Goal: Information Seeking & Learning: Learn about a topic

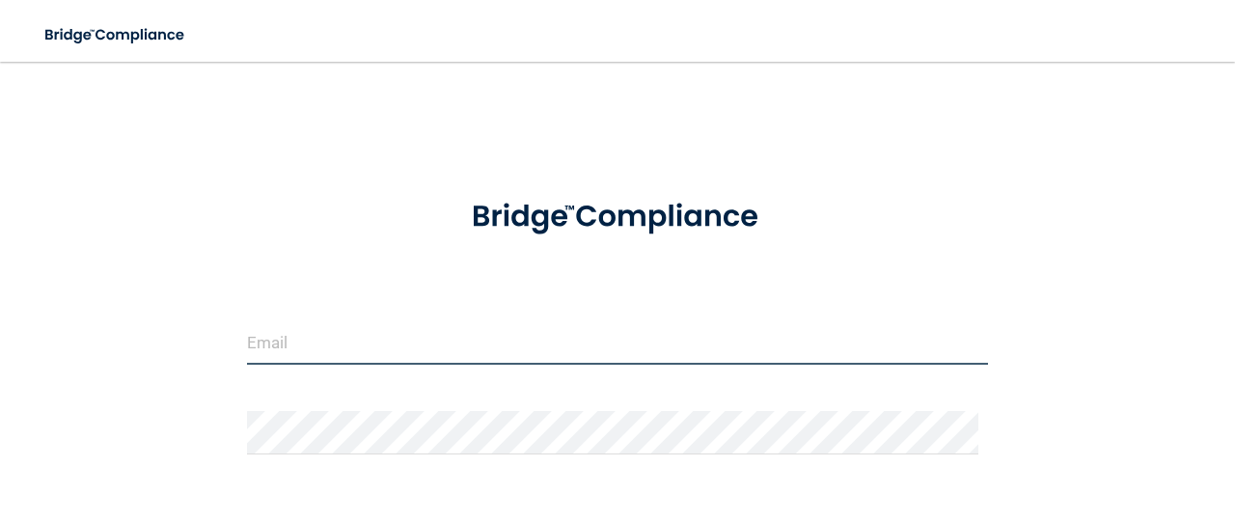
drag, startPoint x: 0, startPoint y: 0, endPoint x: 291, endPoint y: 341, distance: 448.9
click at [270, 348] on input "email" at bounding box center [617, 342] width 741 height 43
click at [276, 344] on input "email" at bounding box center [617, 342] width 741 height 43
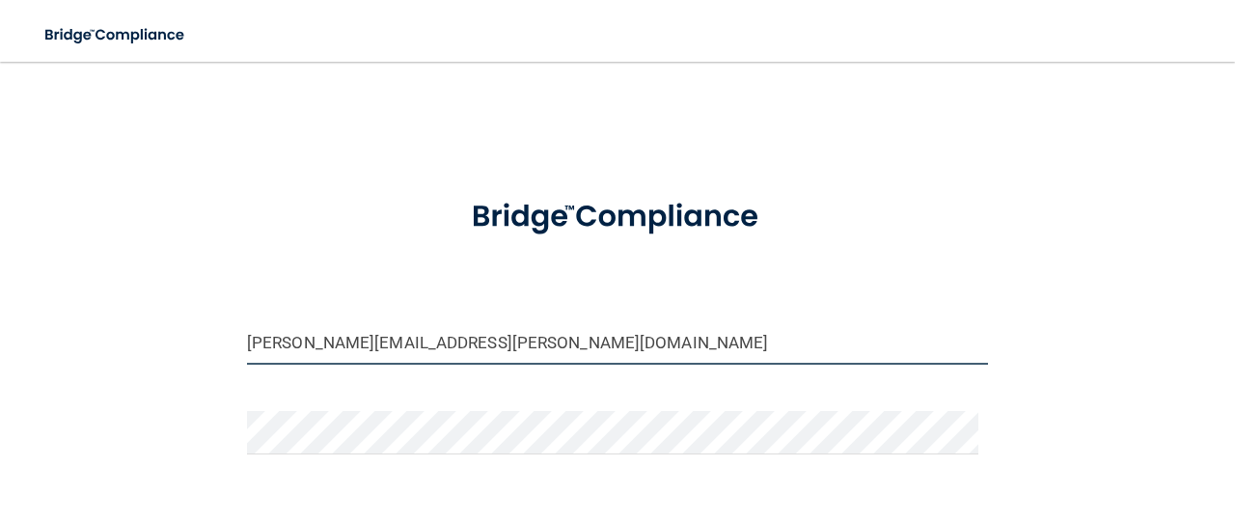
type input "[PERSON_NAME][EMAIL_ADDRESS][PERSON_NAME][DOMAIN_NAME]"
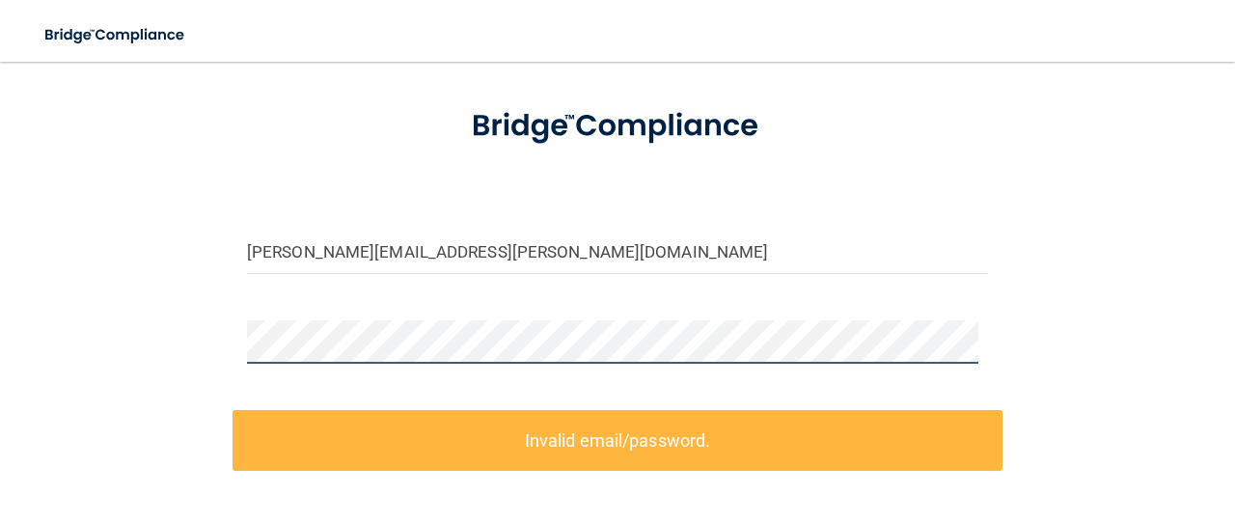
scroll to position [193, 0]
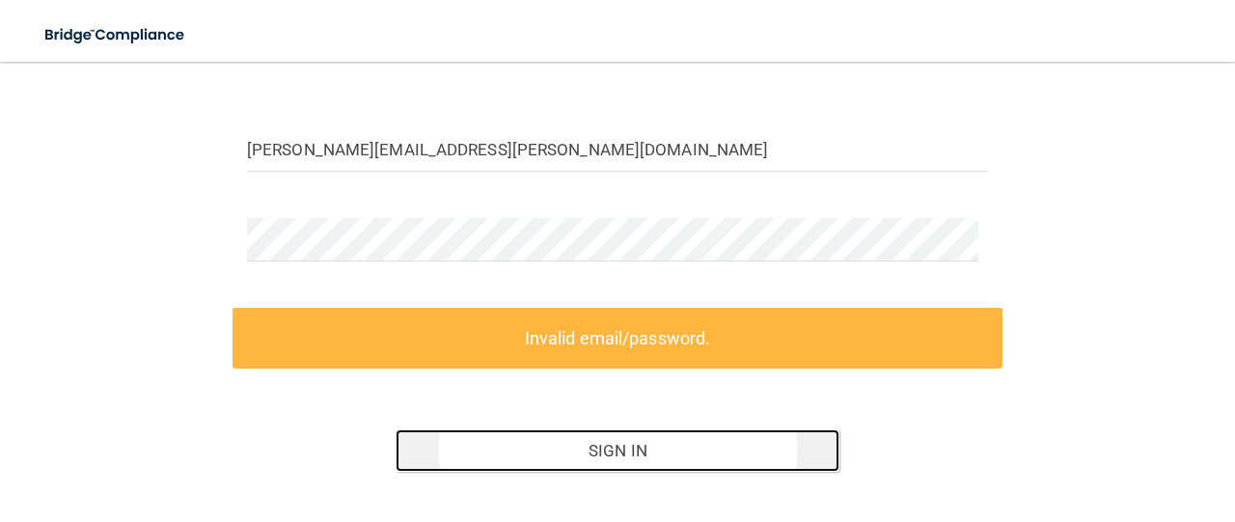
click at [598, 441] on button "Sign In" at bounding box center [618, 450] width 445 height 42
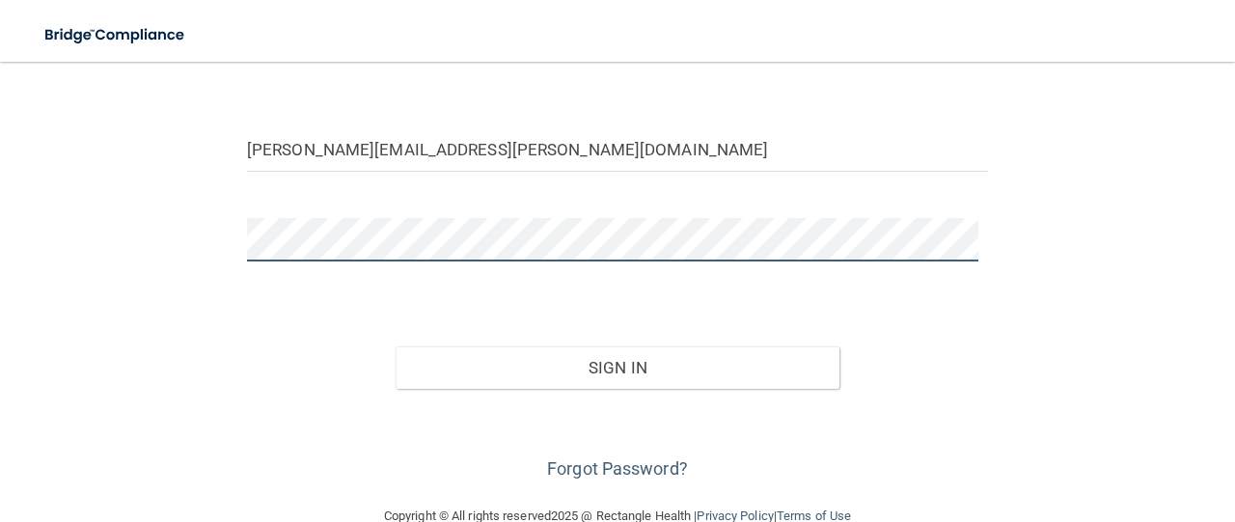
click at [396, 346] on button "Sign In" at bounding box center [618, 367] width 445 height 42
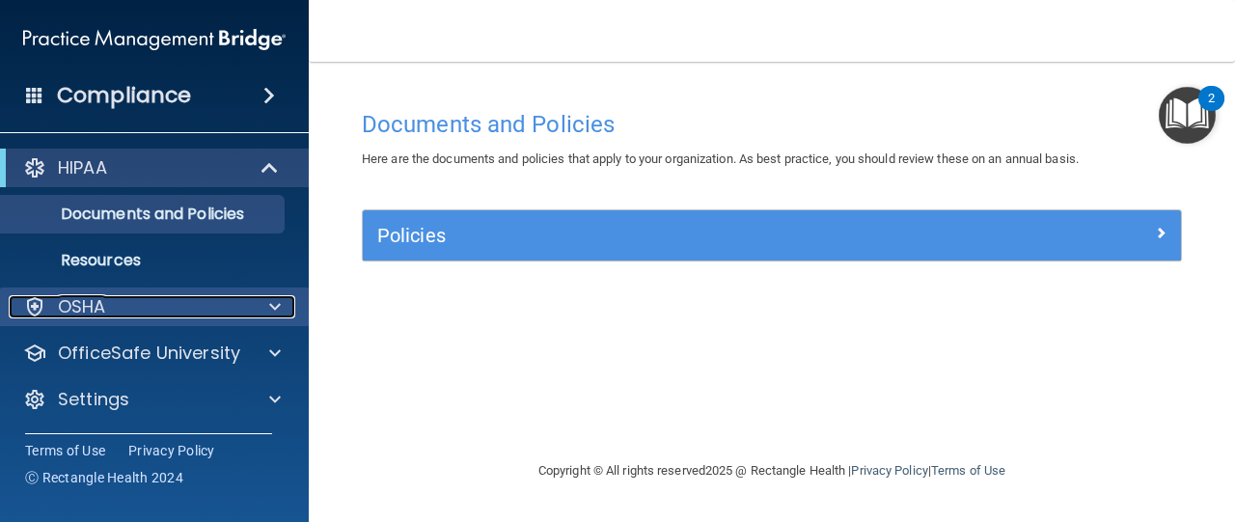
click at [177, 300] on div "OSHA" at bounding box center [128, 306] width 239 height 23
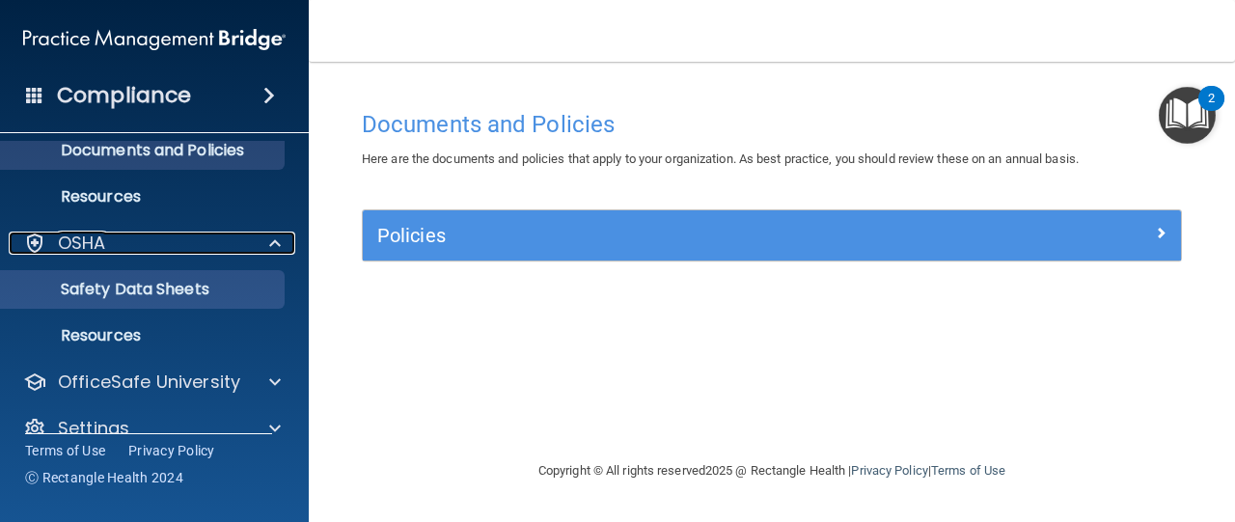
scroll to position [93, 0]
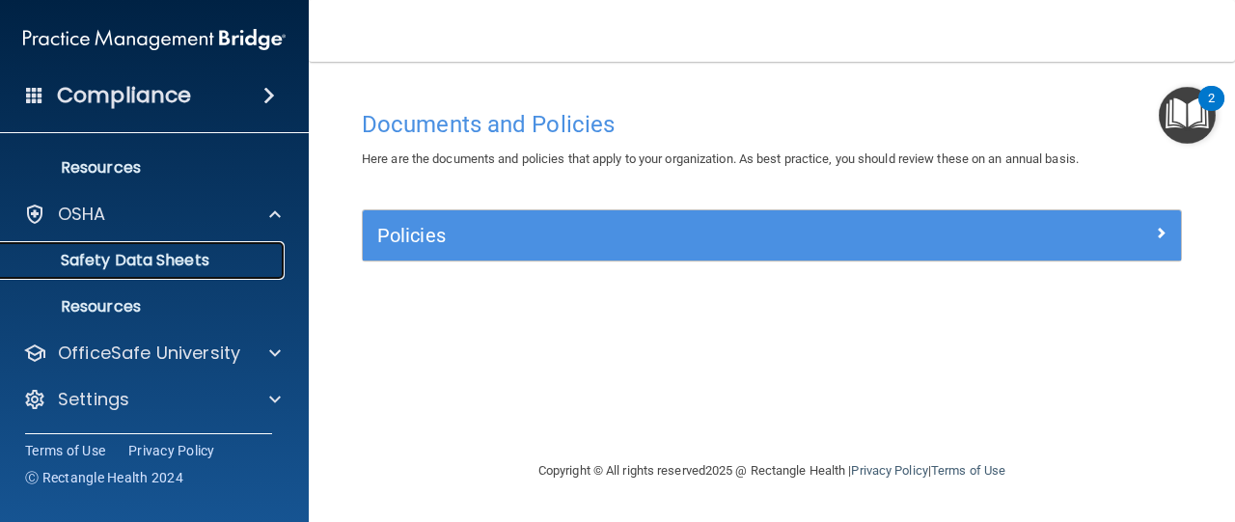
click at [166, 255] on p "Safety Data Sheets" at bounding box center [144, 260] width 263 height 19
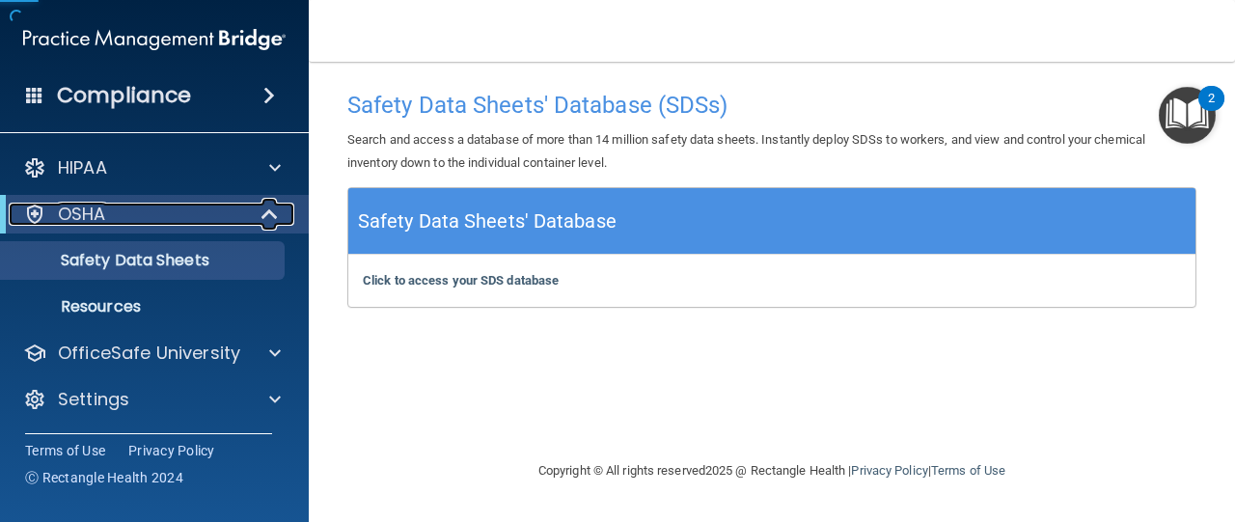
click at [166, 205] on div "OSHA" at bounding box center [128, 214] width 238 height 23
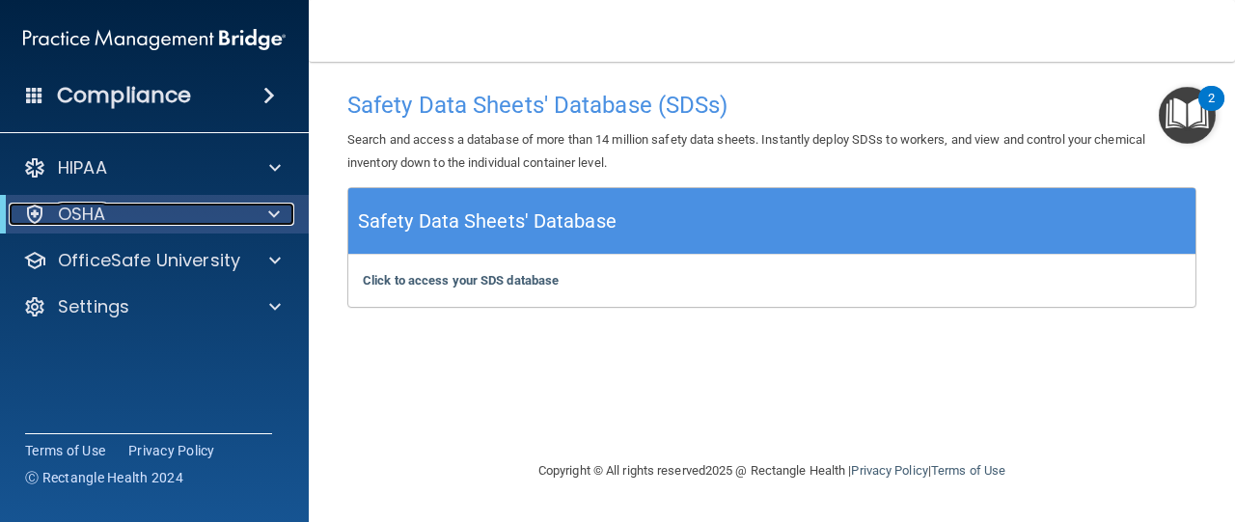
click at [199, 205] on div "OSHA" at bounding box center [128, 214] width 238 height 23
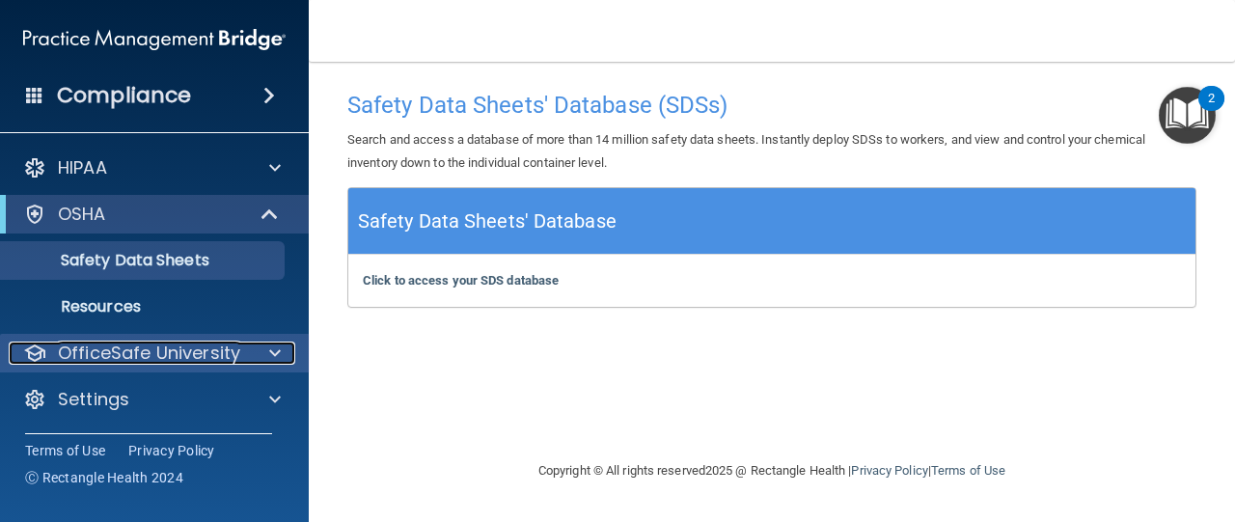
click at [143, 341] on p "OfficeSafe University" at bounding box center [149, 352] width 182 height 23
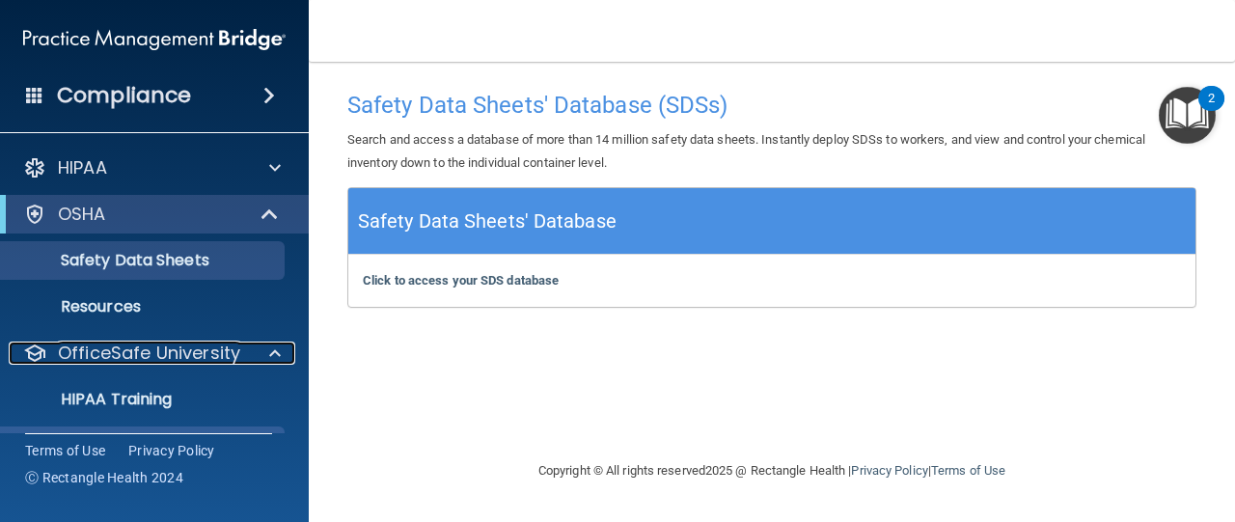
scroll to position [139, 0]
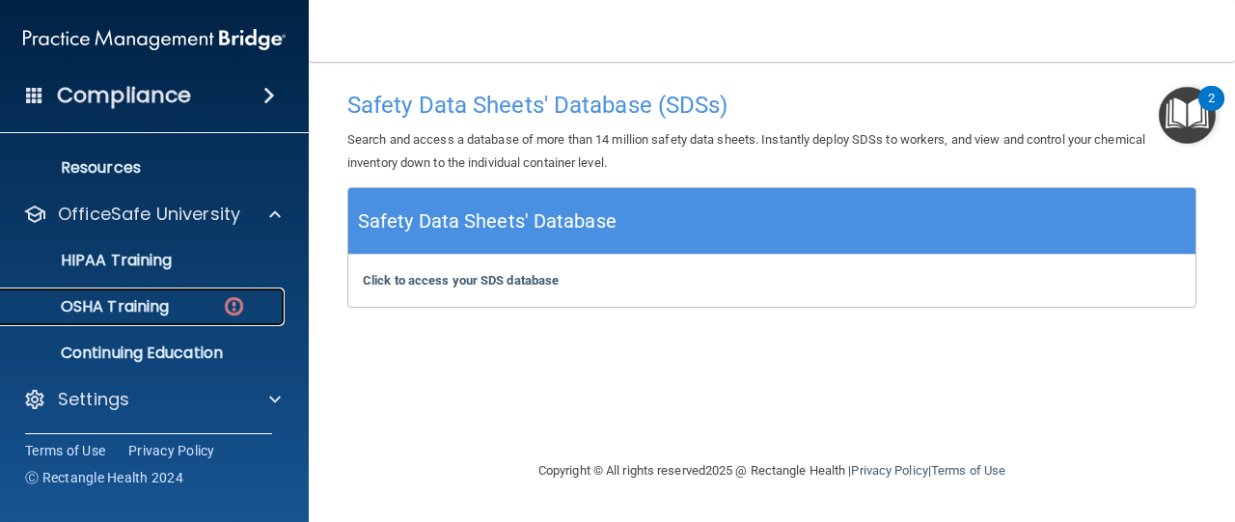
click at [148, 312] on p "OSHA Training" at bounding box center [91, 306] width 156 height 19
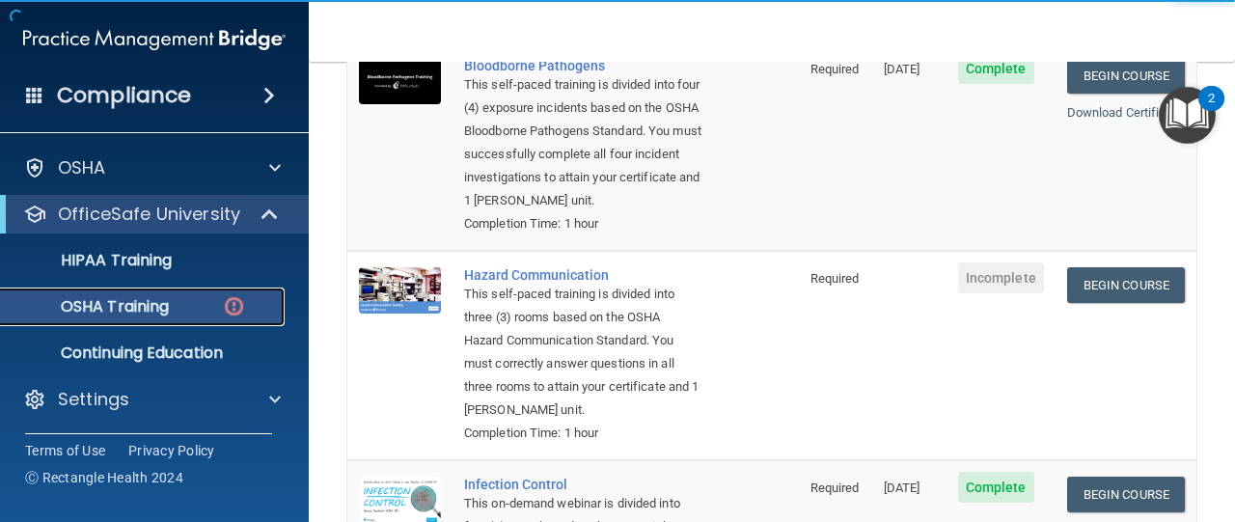
scroll to position [289, 0]
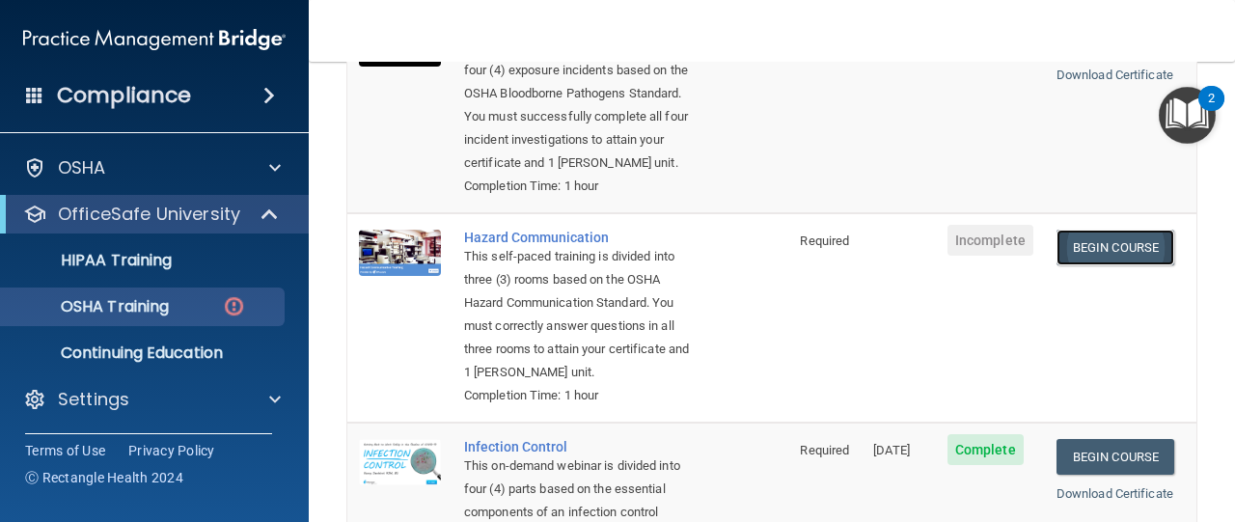
click at [1119, 244] on link "Begin Course" at bounding box center [1115, 248] width 118 height 36
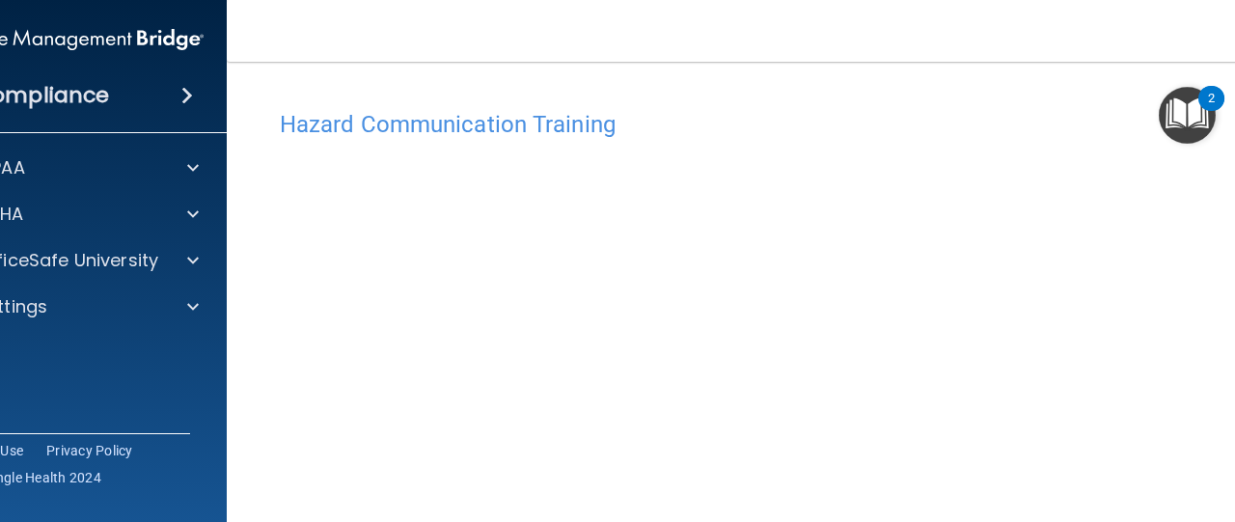
scroll to position [96, 0]
click at [1195, 113] on img "Open Resource Center, 2 new notifications" at bounding box center [1187, 115] width 57 height 57
click at [1212, 102] on div "2" at bounding box center [1211, 110] width 7 height 25
click at [1182, 124] on img "Open Resource Center, 2 new notifications" at bounding box center [1187, 115] width 57 height 57
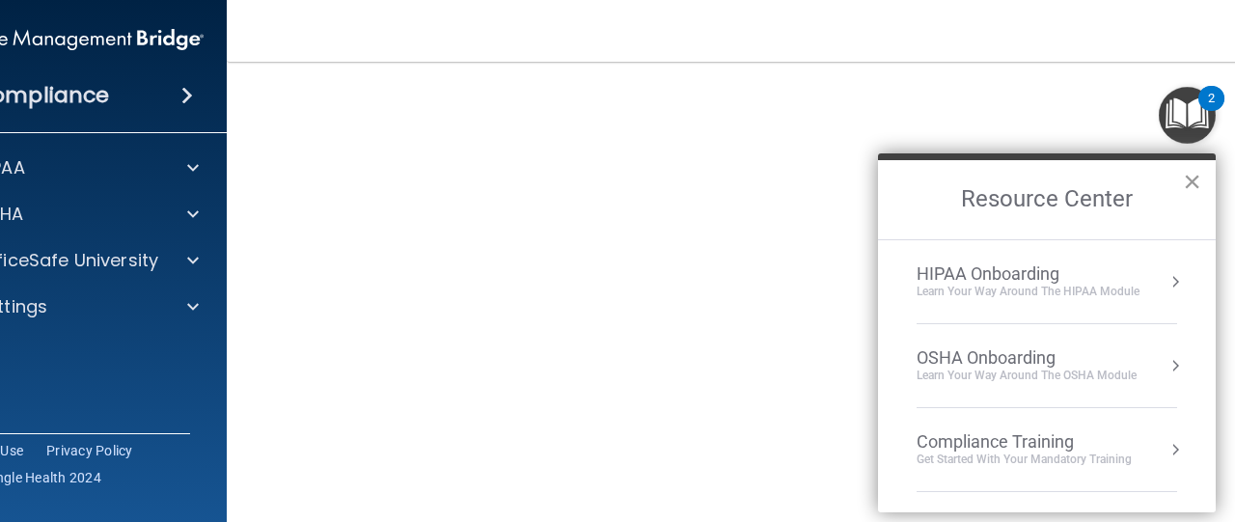
click at [1196, 180] on button "×" at bounding box center [1192, 181] width 18 height 31
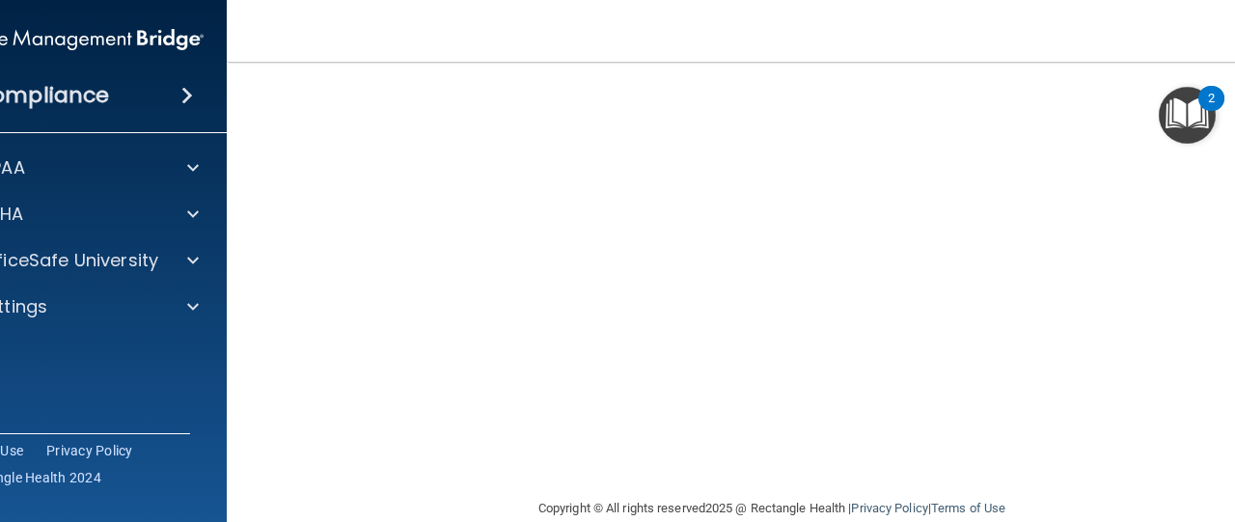
scroll to position [122, 0]
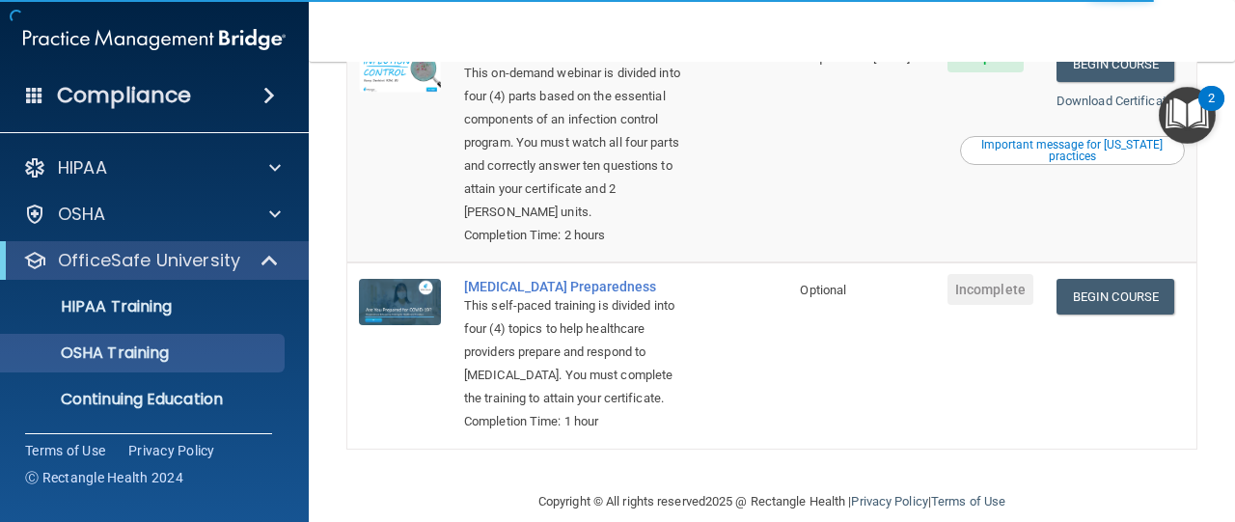
scroll to position [339, 0]
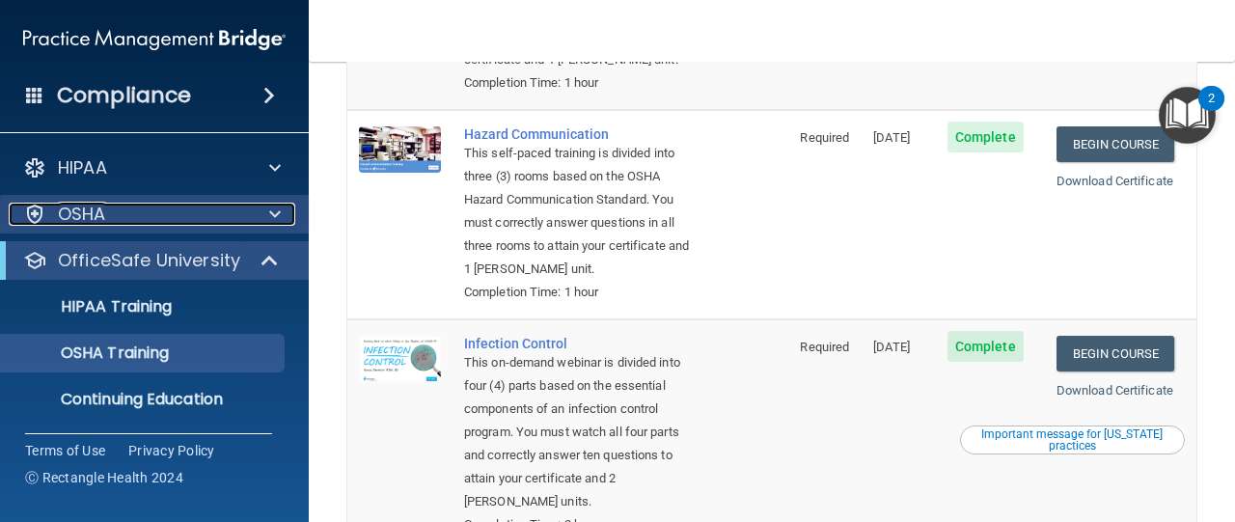
click at [77, 203] on p "OSHA" at bounding box center [82, 214] width 48 height 23
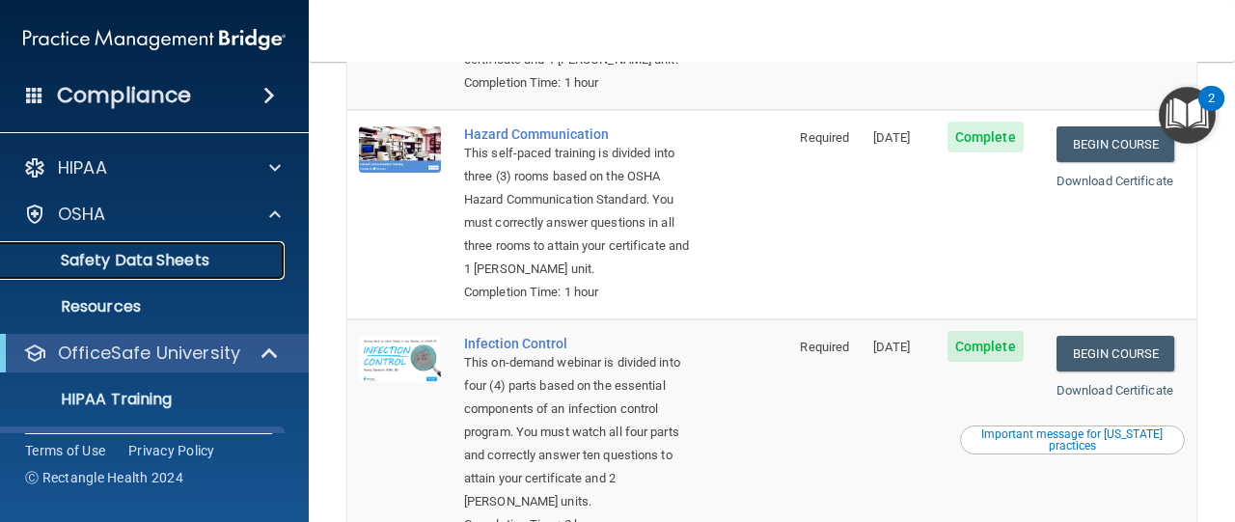
click at [118, 259] on p "Safety Data Sheets" at bounding box center [144, 260] width 263 height 19
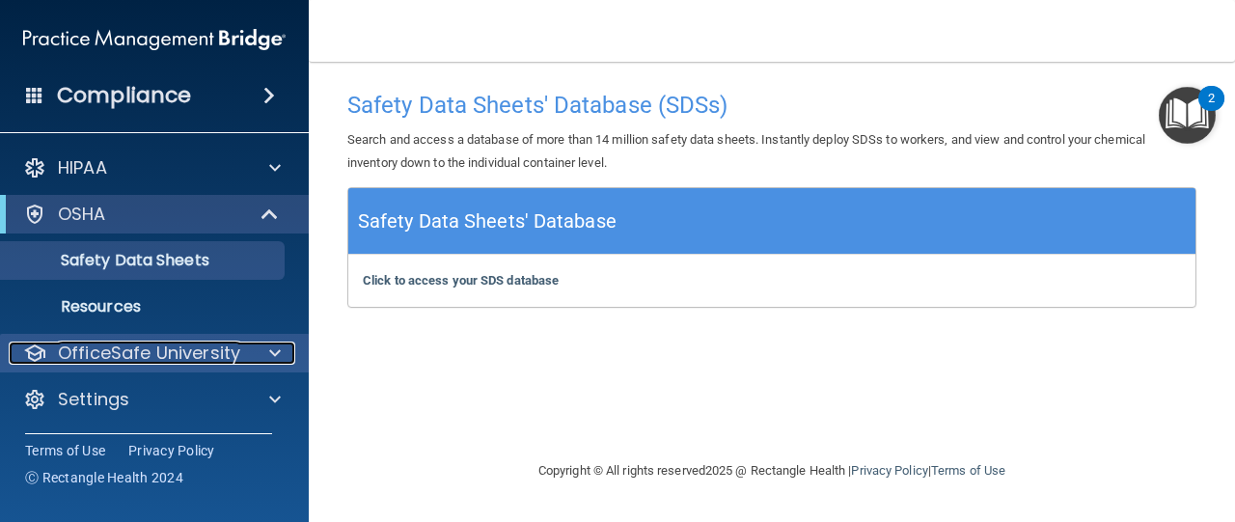
click at [156, 352] on p "OfficeSafe University" at bounding box center [149, 352] width 182 height 23
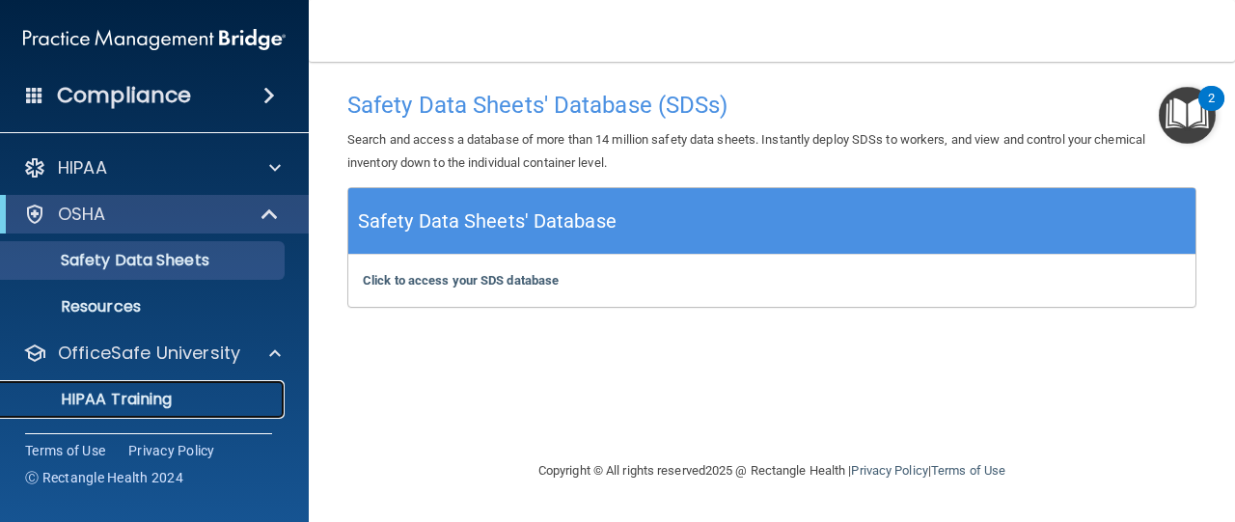
click at [146, 397] on p "HIPAA Training" at bounding box center [92, 399] width 159 height 19
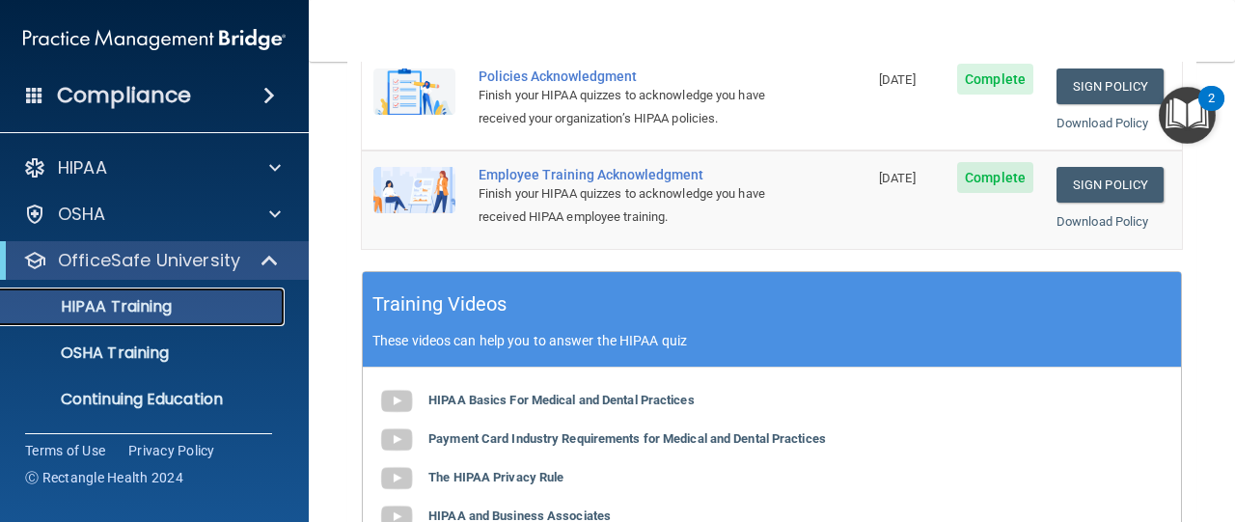
scroll to position [482, 0]
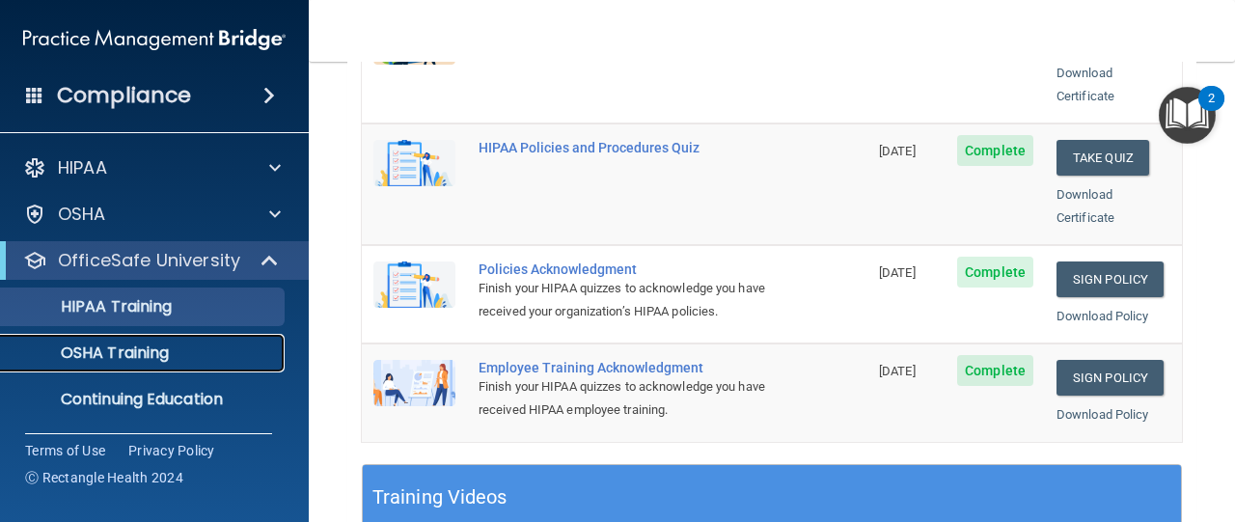
click at [114, 362] on p "OSHA Training" at bounding box center [91, 352] width 156 height 19
